Goal: Navigation & Orientation: Find specific page/section

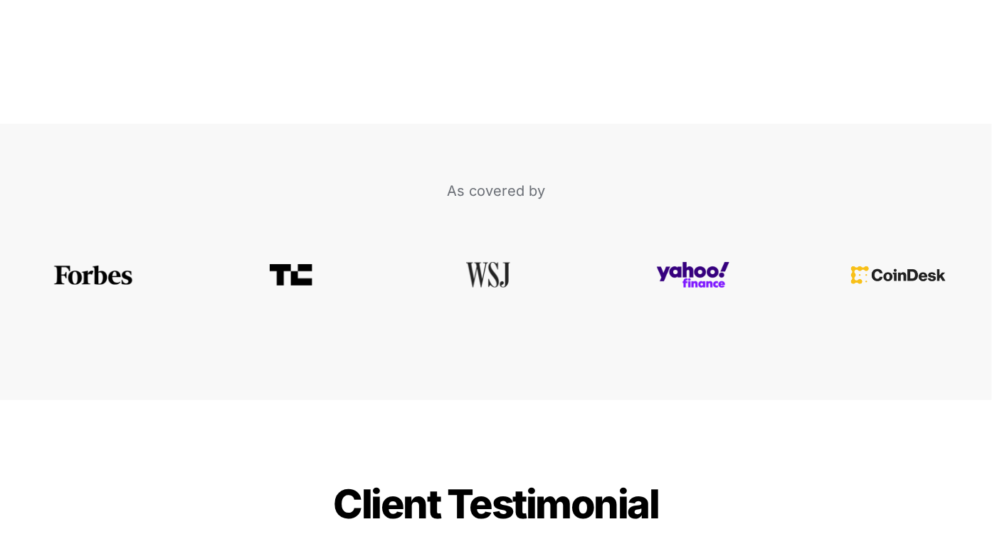
scroll to position [5119, 0]
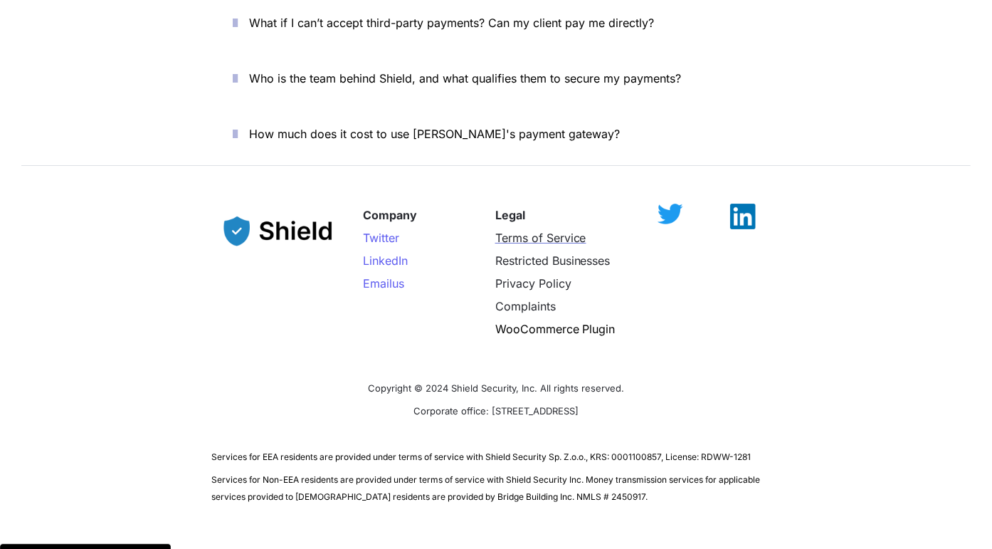
click at [518, 231] on span "Terms of Service" at bounding box center [540, 238] width 91 height 14
click at [546, 276] on span "Privacy Policy" at bounding box center [533, 283] width 76 height 14
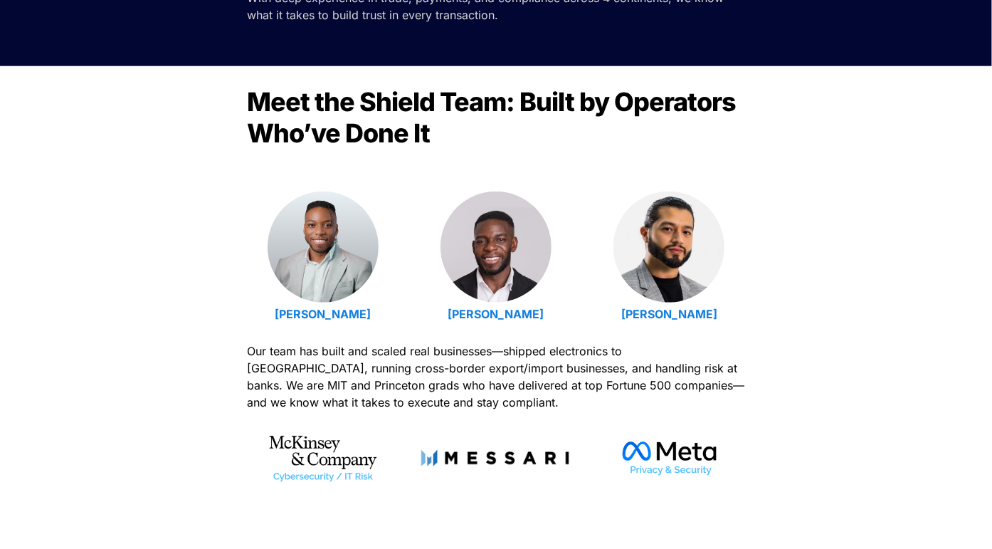
scroll to position [1853, 0]
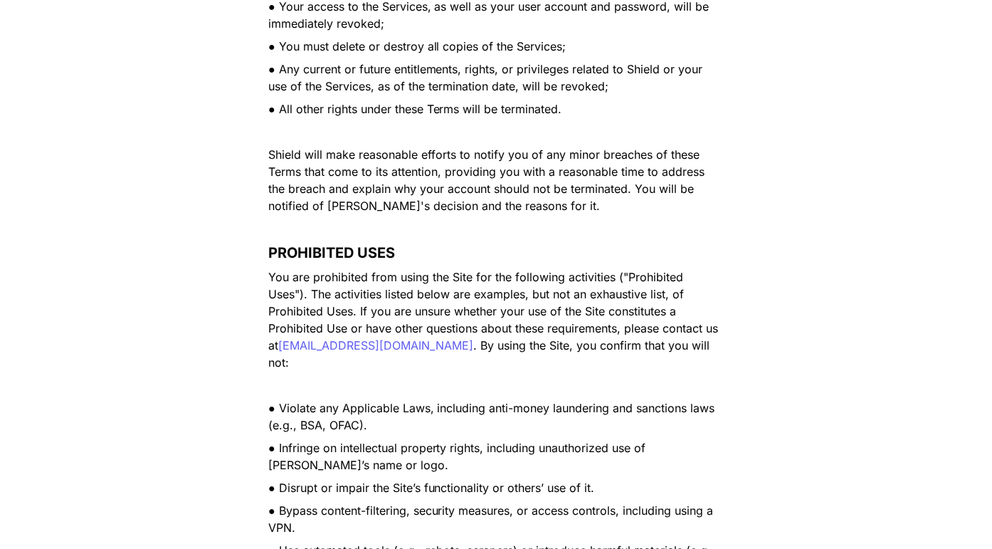
scroll to position [8545, 0]
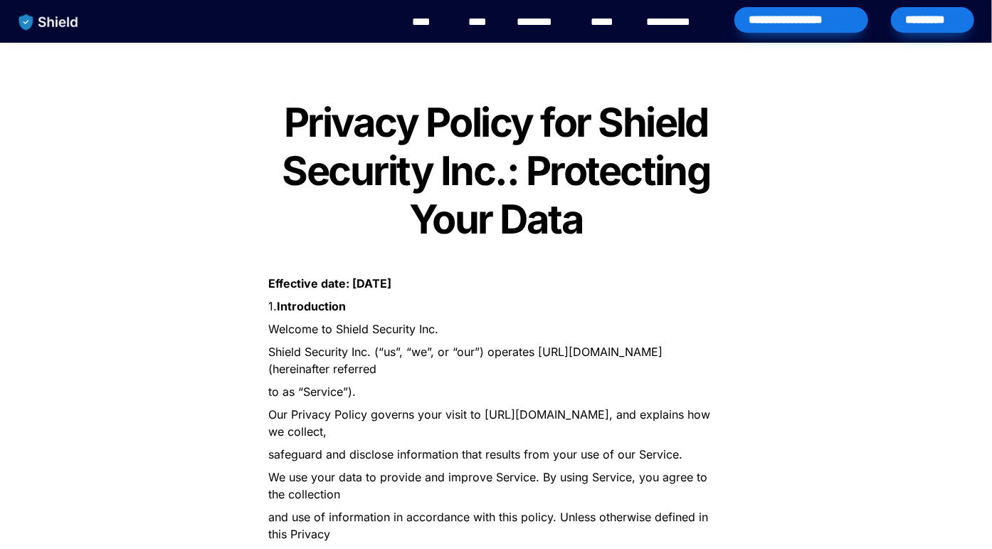
click at [552, 25] on link "********" at bounding box center [542, 22] width 51 height 17
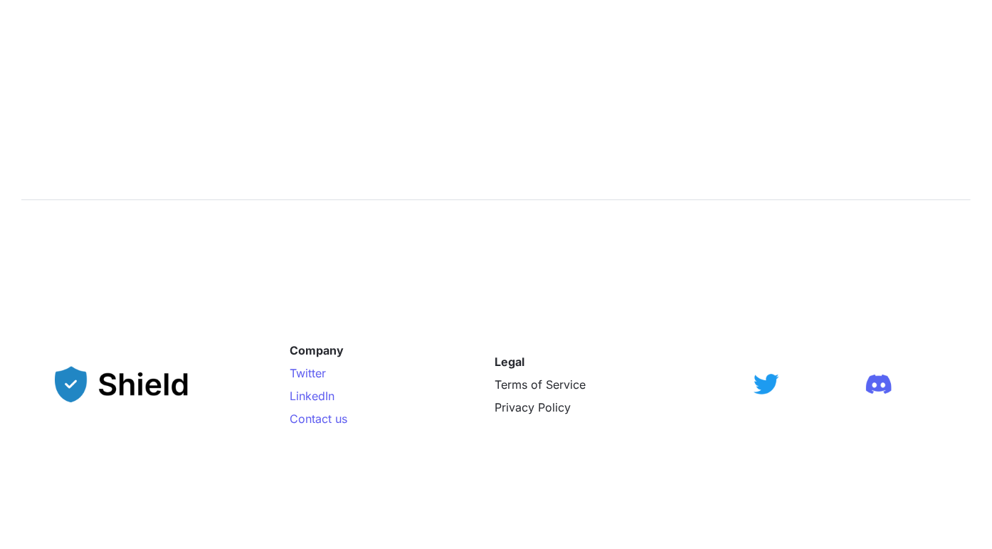
scroll to position [2356, 0]
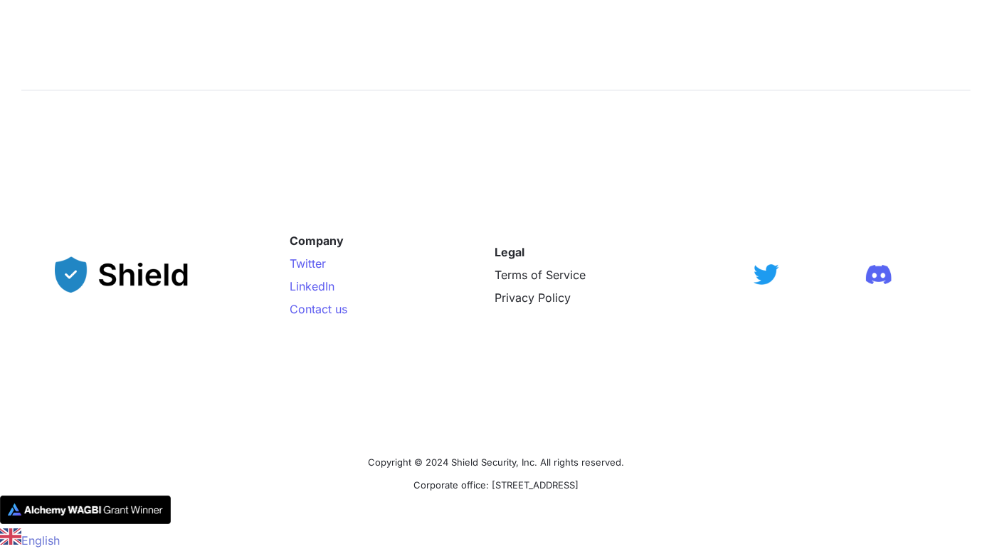
click at [327, 316] on p "Contact us" at bounding box center [382, 308] width 184 height 23
click at [332, 310] on span "Contact us" at bounding box center [319, 309] width 58 height 14
